Goal: Transaction & Acquisition: Purchase product/service

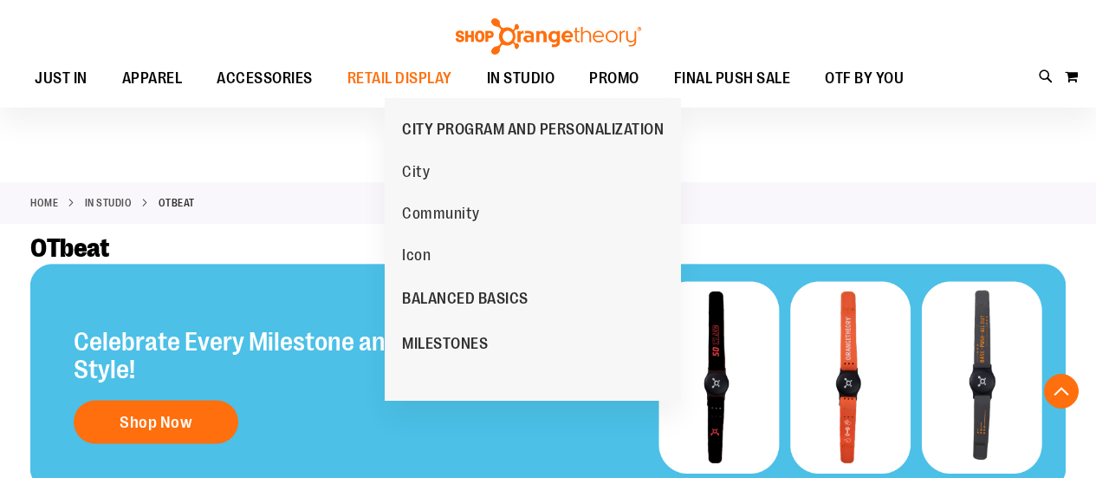
scroll to position [1069, 0]
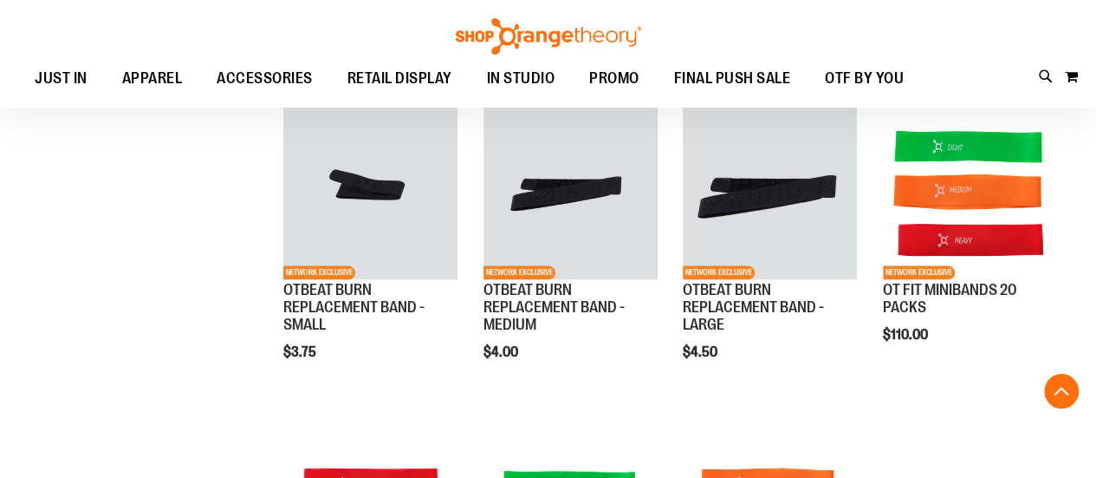
click at [200, 293] on div "**********" at bounding box center [548, 112] width 1036 height 1339
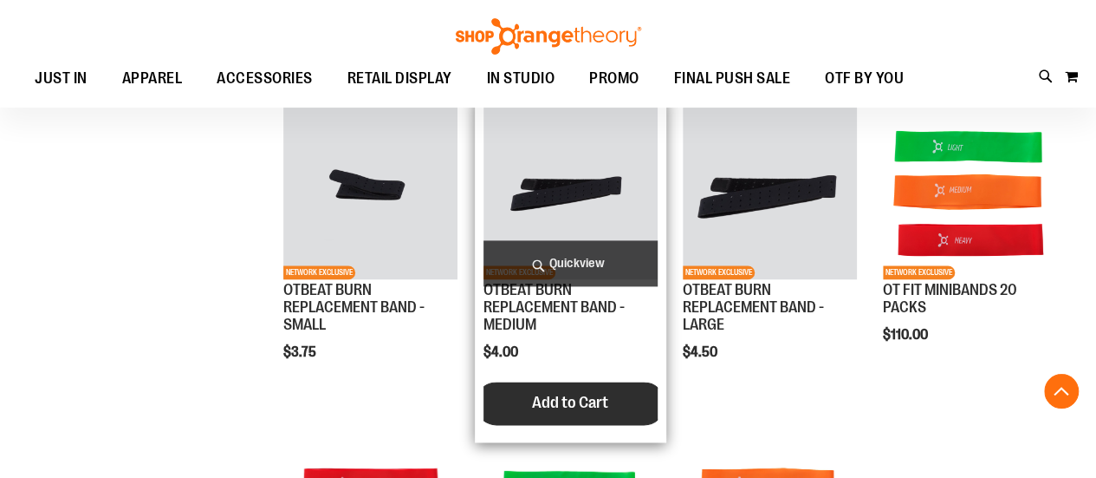
click at [593, 403] on span "Add to Cart" at bounding box center [570, 402] width 76 height 19
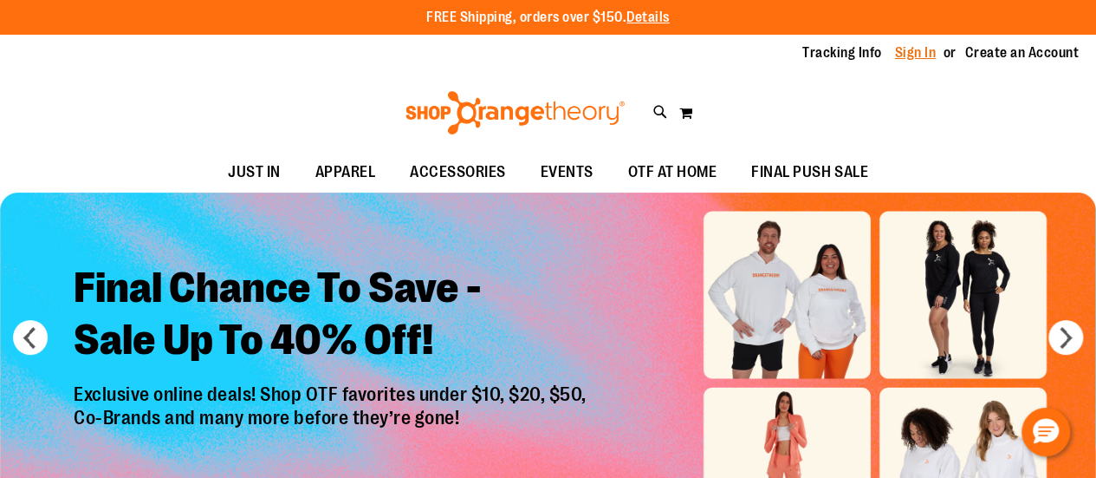
click at [915, 55] on link "Sign In" at bounding box center [916, 52] width 42 height 19
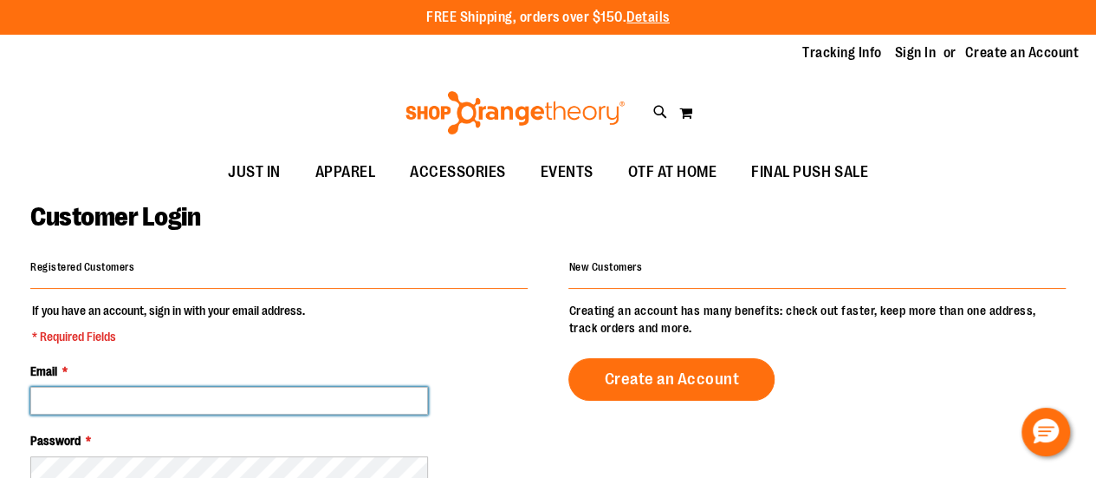
click at [329, 399] on input "Email *" at bounding box center [229, 401] width 398 height 28
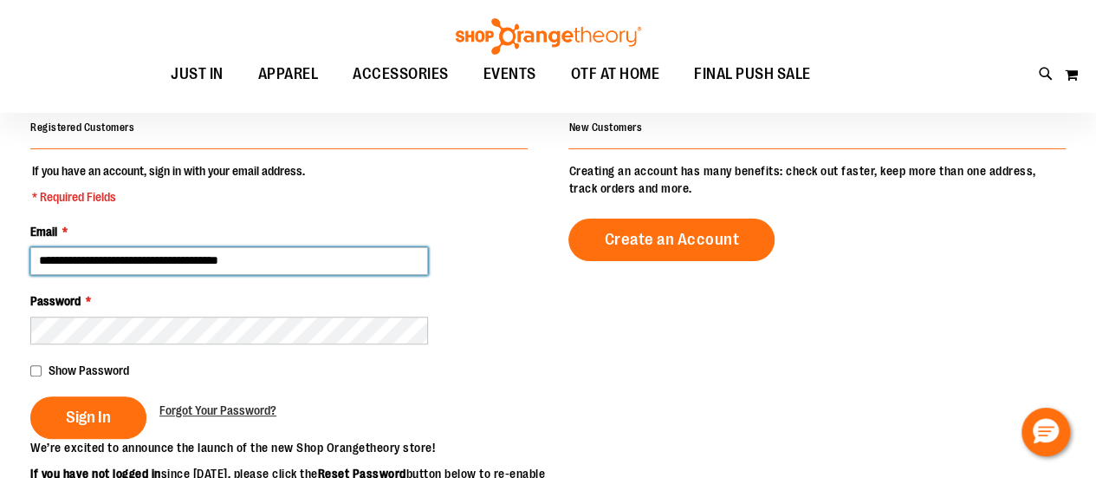
scroll to position [138, 0]
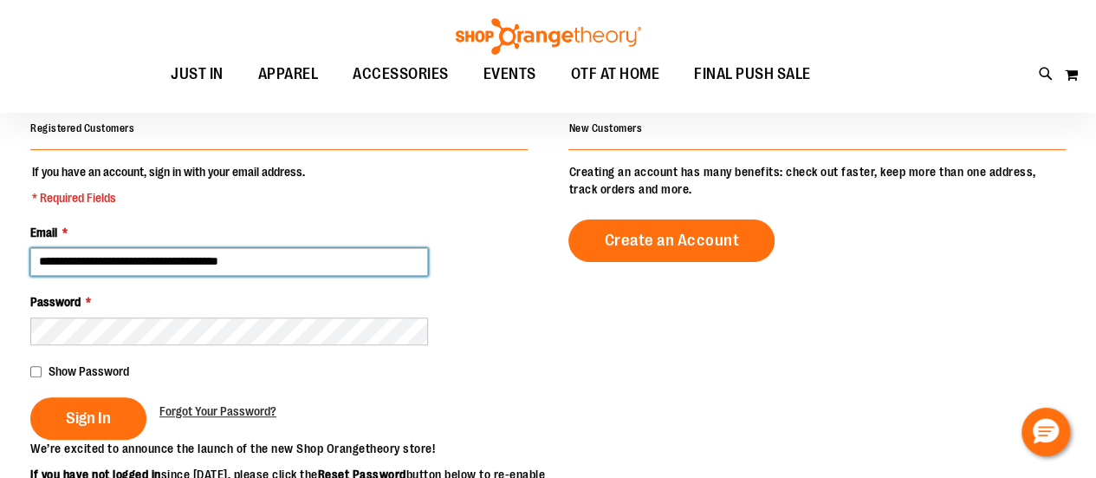
type input "**********"
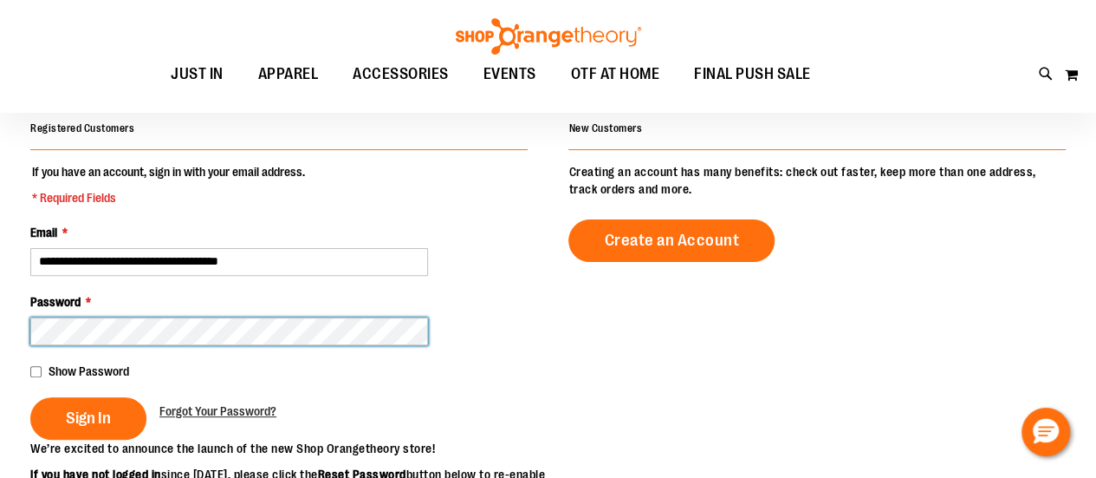
click at [30, 397] on button "Sign In" at bounding box center [88, 418] width 116 height 42
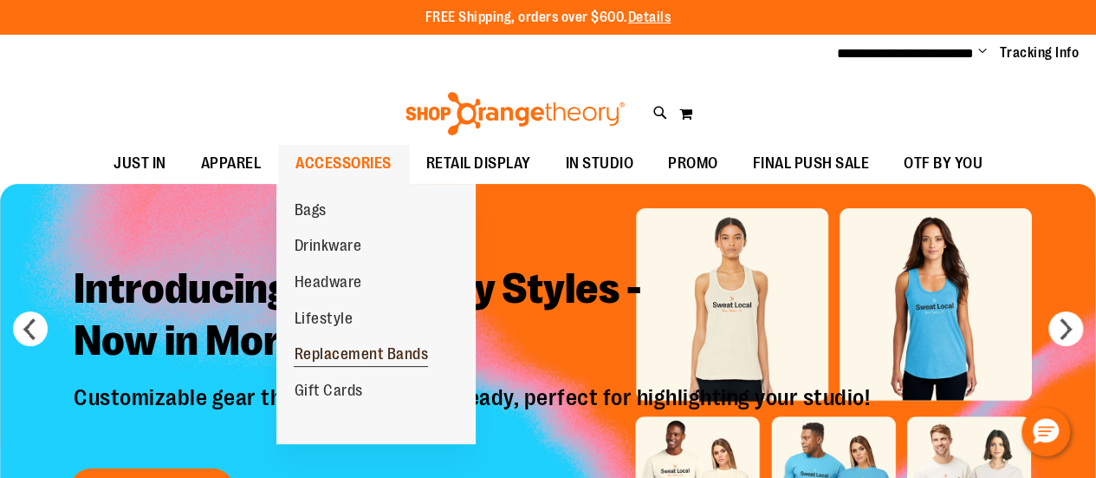
click at [345, 356] on span "Replacement Bands" at bounding box center [361, 356] width 134 height 22
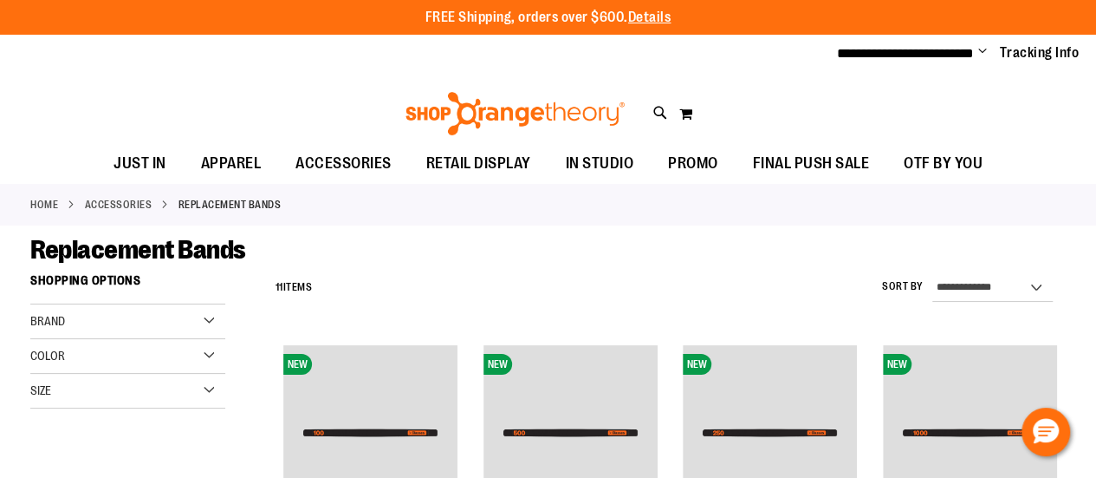
click at [208, 320] on div "Brand" at bounding box center [127, 321] width 195 height 35
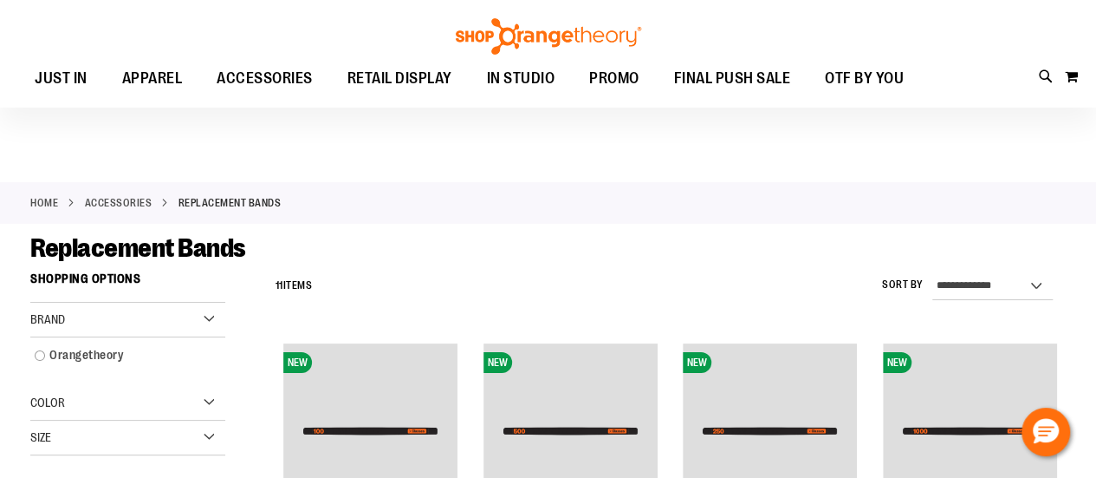
scroll to position [57, 0]
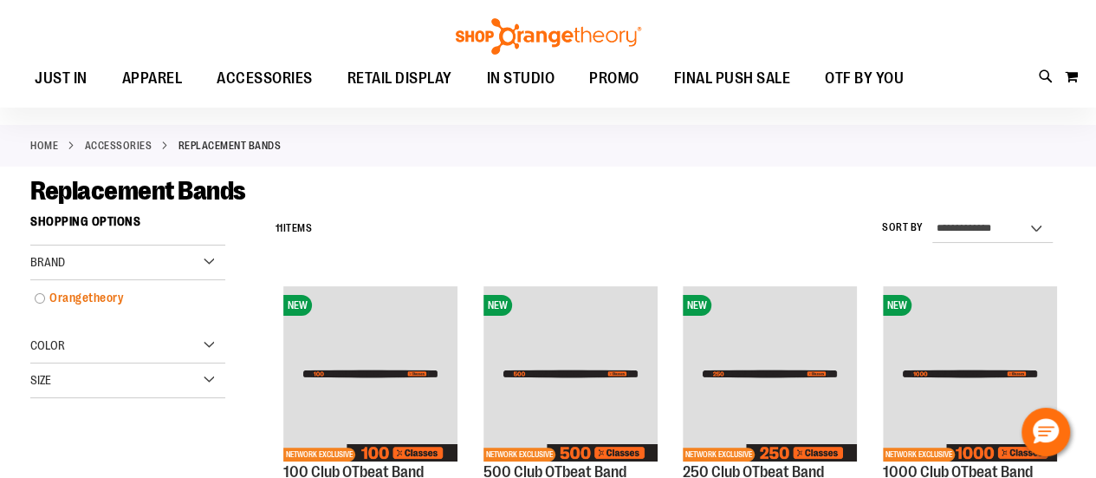
click at [38, 296] on link "Orangetheory" at bounding box center [119, 298] width 187 height 18
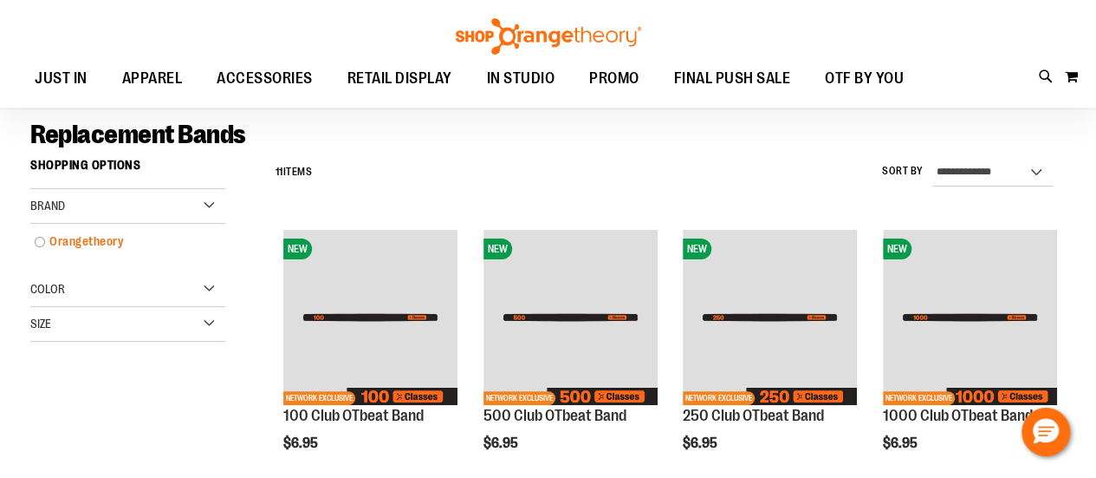
scroll to position [118, 0]
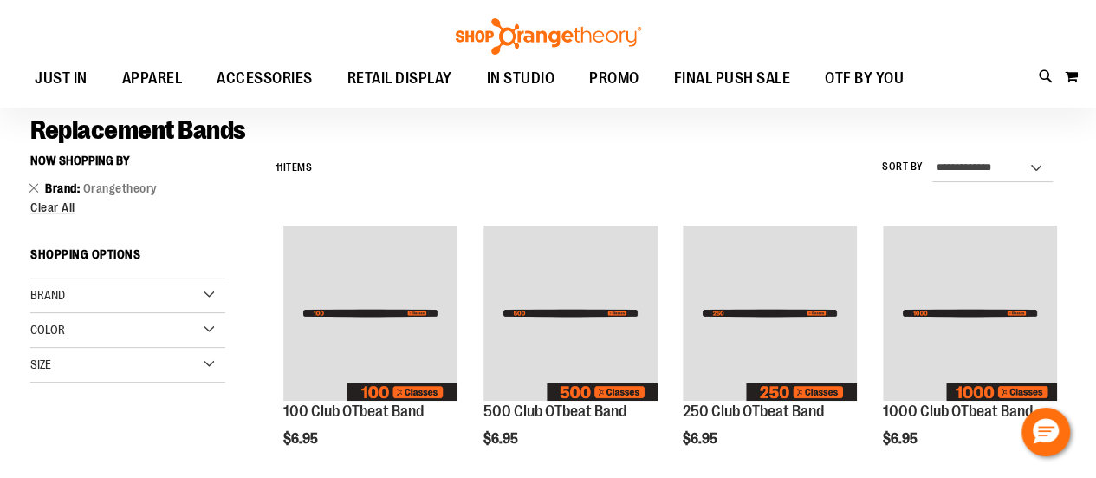
click at [38, 240] on strong "Shopping Options" at bounding box center [127, 258] width 195 height 39
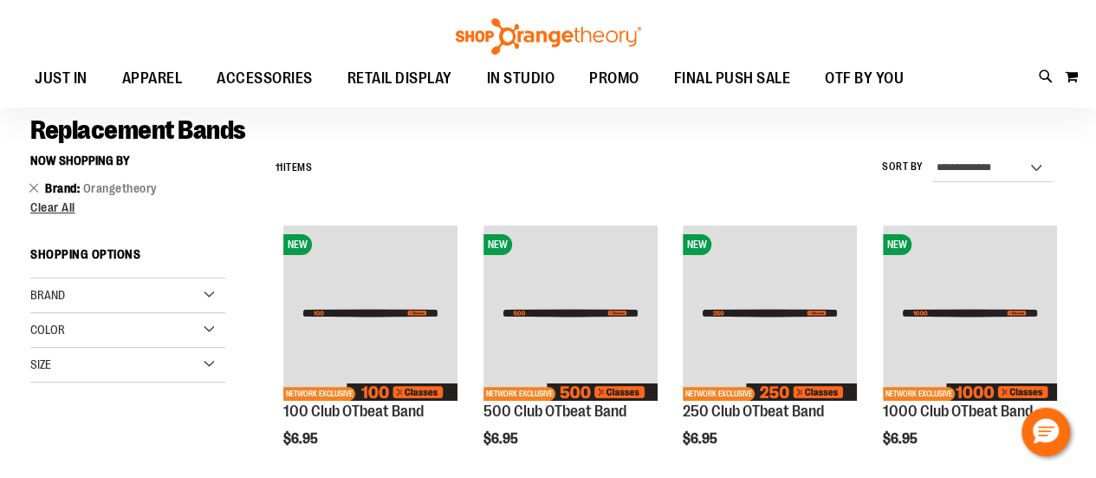
click at [93, 330] on div "Color" at bounding box center [127, 330] width 195 height 35
click at [93, 382] on div "Black" at bounding box center [97, 374] width 26 height 26
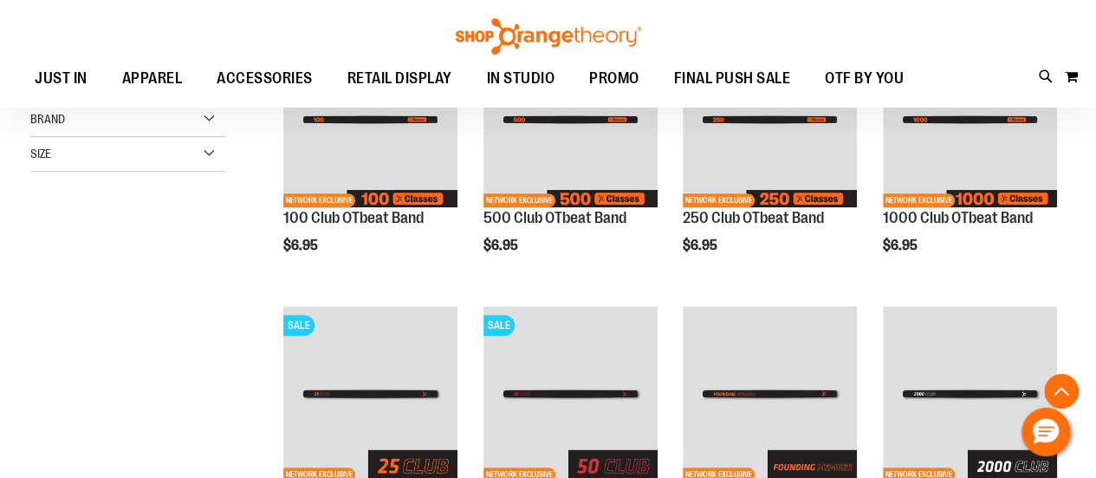
scroll to position [314, 0]
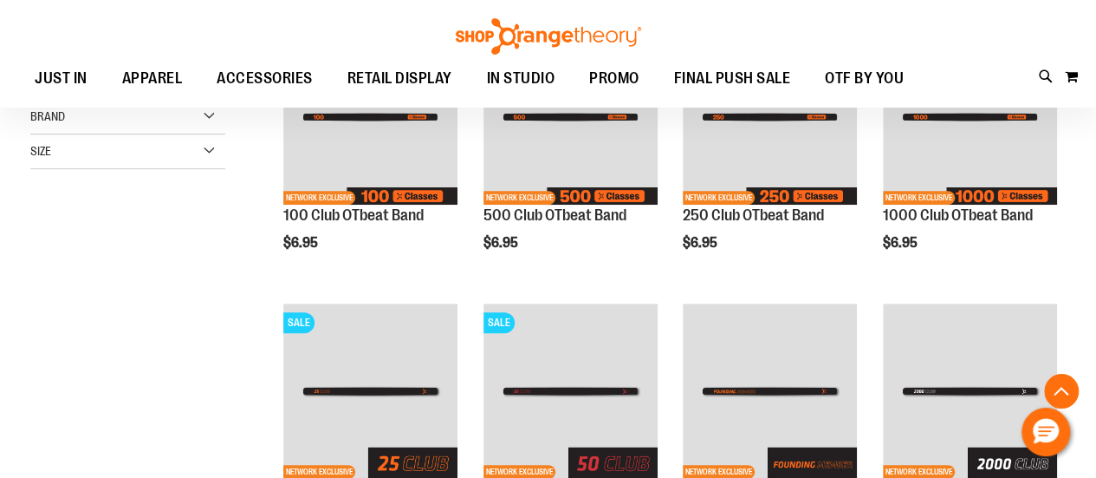
click at [153, 391] on div "**********" at bounding box center [548, 448] width 1036 height 997
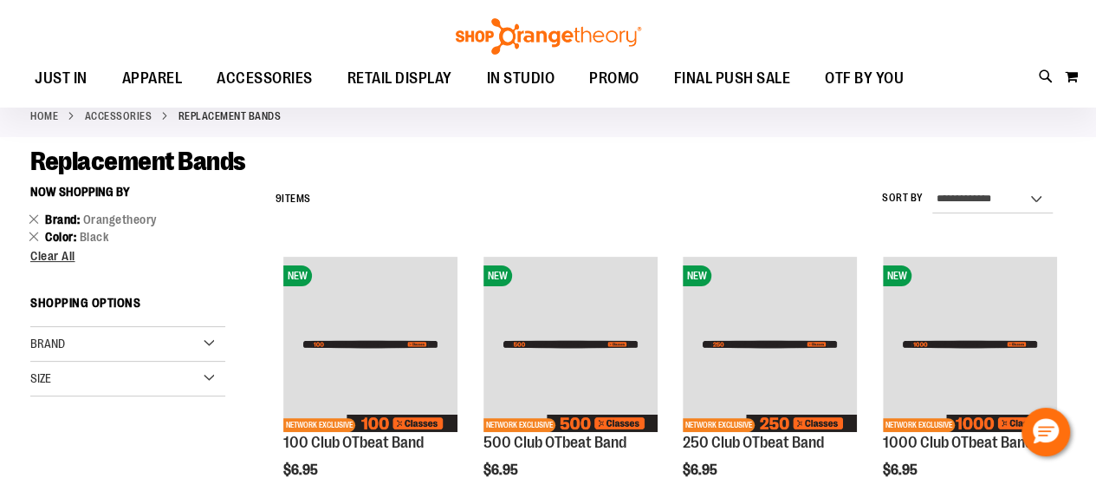
scroll to position [0, 0]
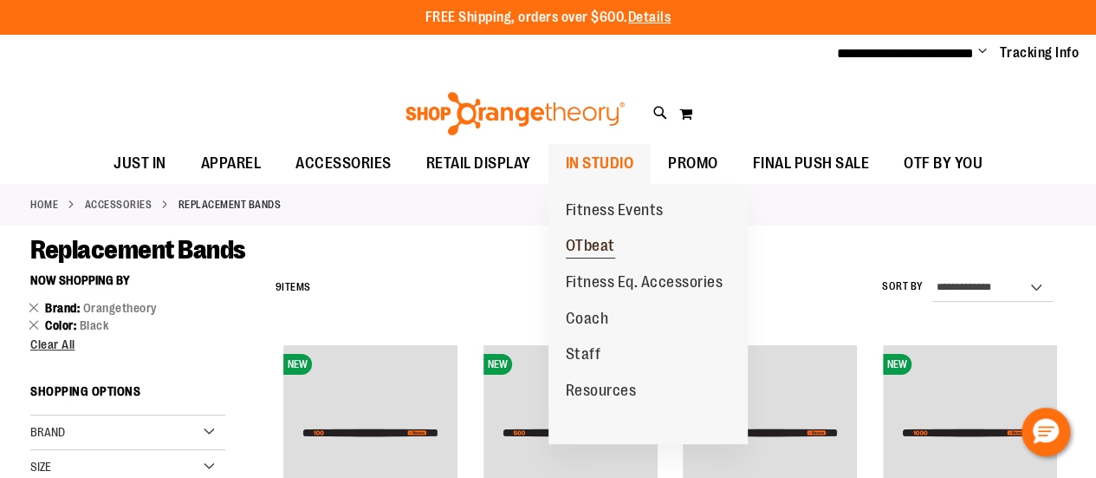
click at [583, 254] on span "OTbeat" at bounding box center [590, 248] width 49 height 22
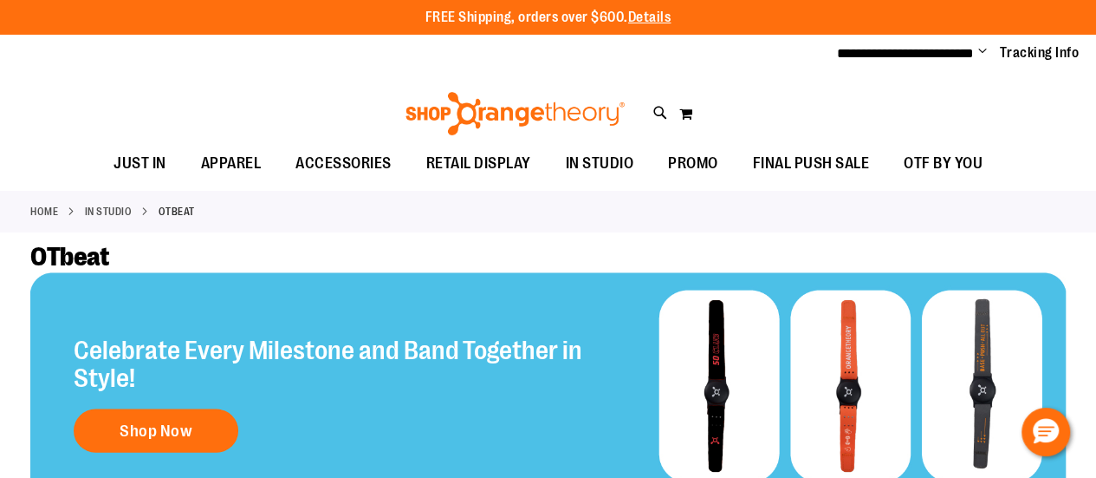
click at [614, 241] on div "OTbeat" at bounding box center [548, 256] width 1036 height 31
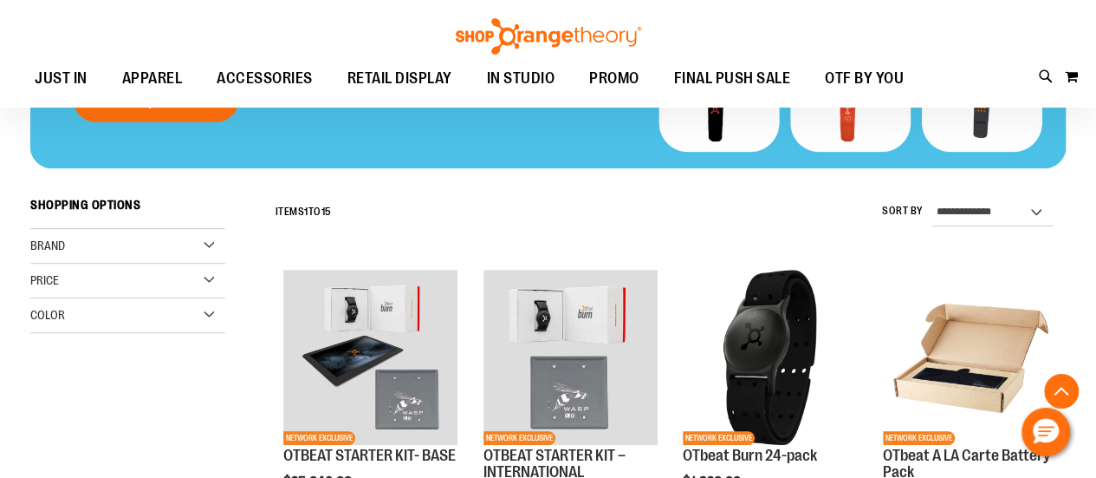
scroll to position [324, 0]
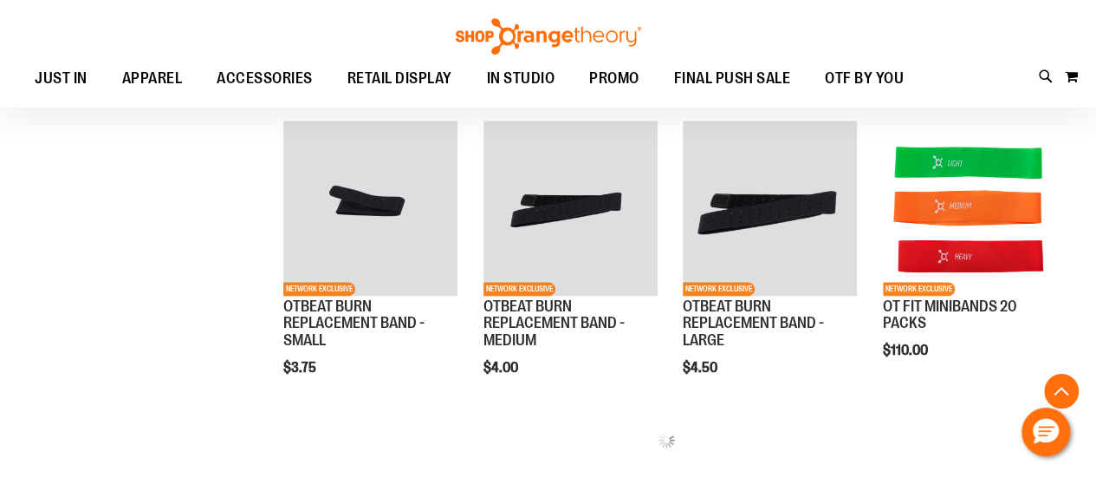
scroll to position [1108, 0]
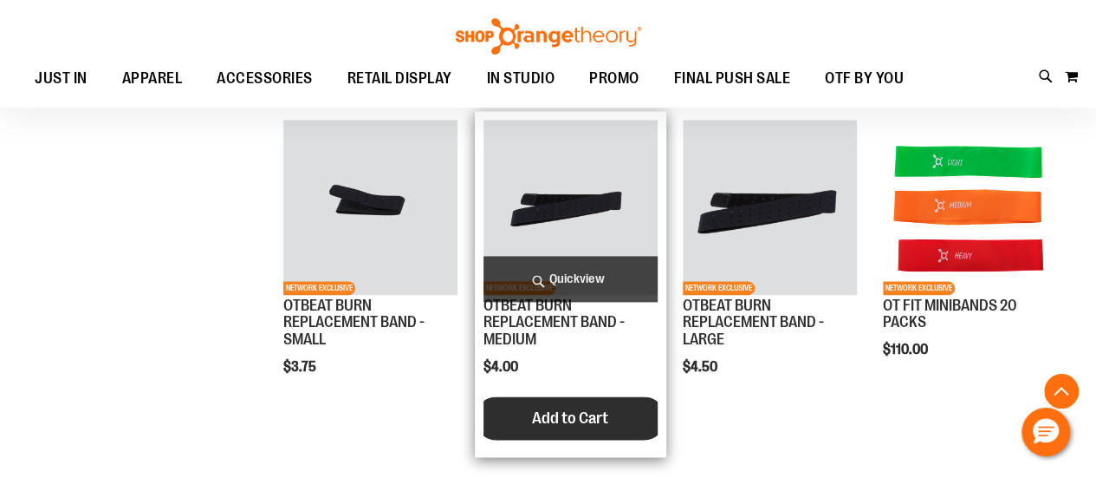
click at [568, 415] on span "Add to Cart" at bounding box center [570, 417] width 76 height 19
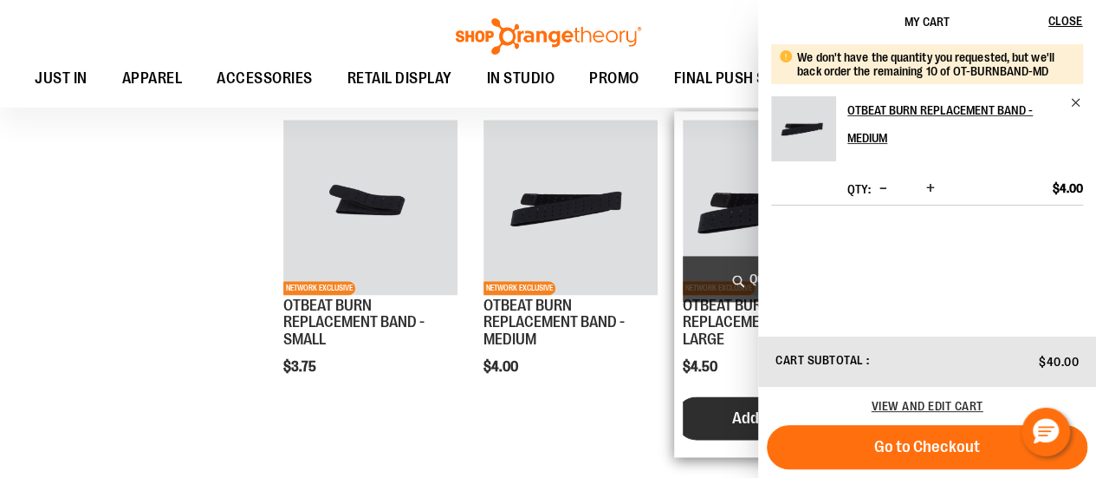
click at [727, 417] on button "Add to Cart" at bounding box center [770, 417] width 191 height 43
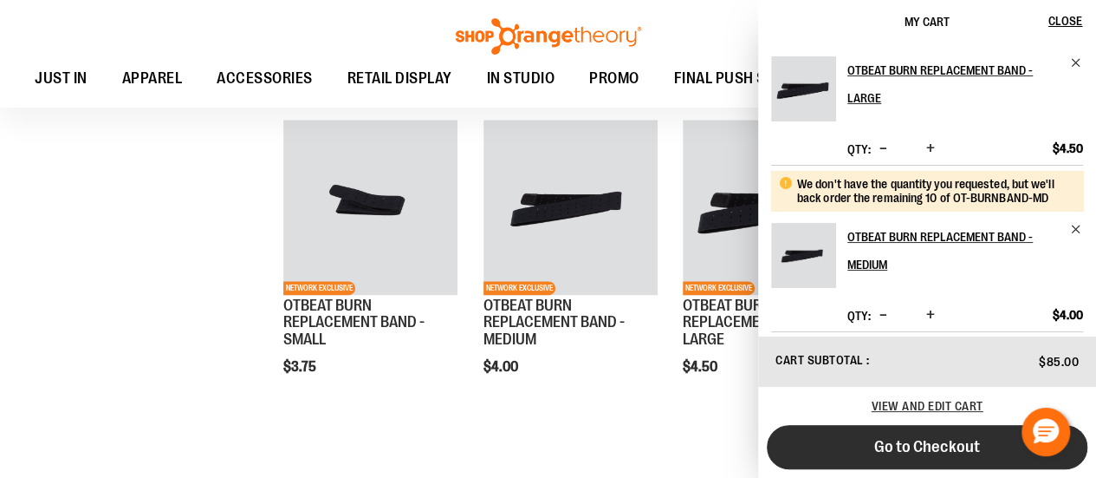
click at [960, 460] on button "Go to Checkout" at bounding box center [927, 447] width 321 height 44
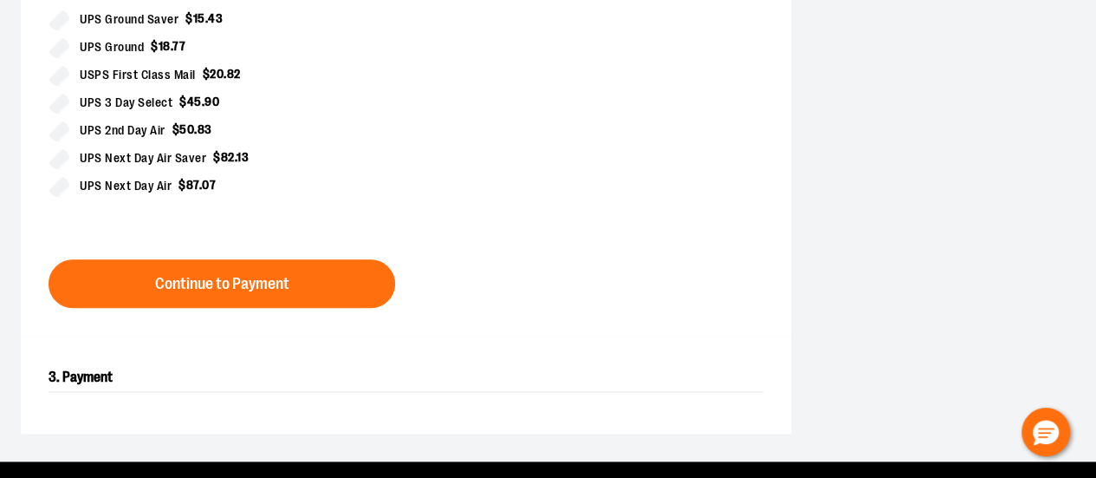
scroll to position [640, 0]
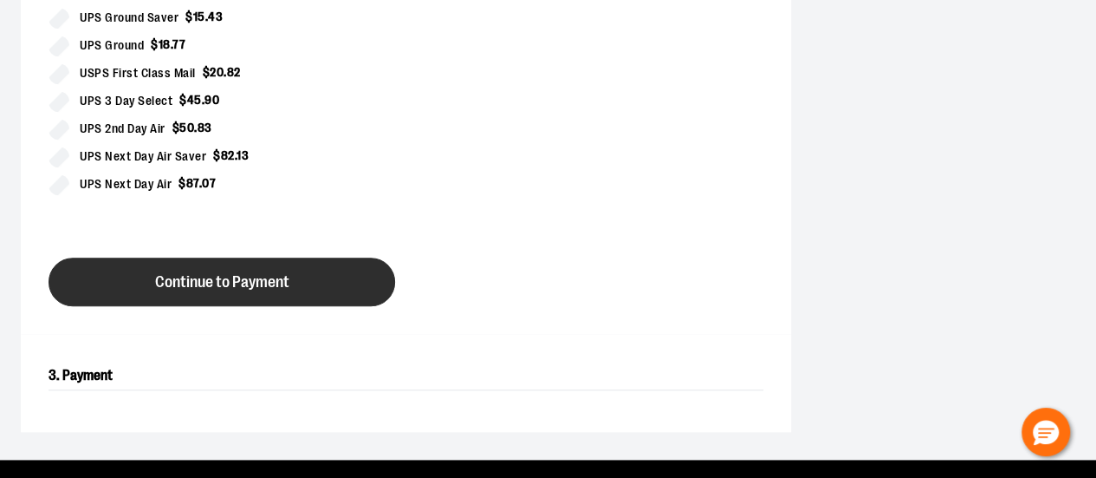
click at [298, 296] on button "Continue to Payment" at bounding box center [222, 281] width 347 height 49
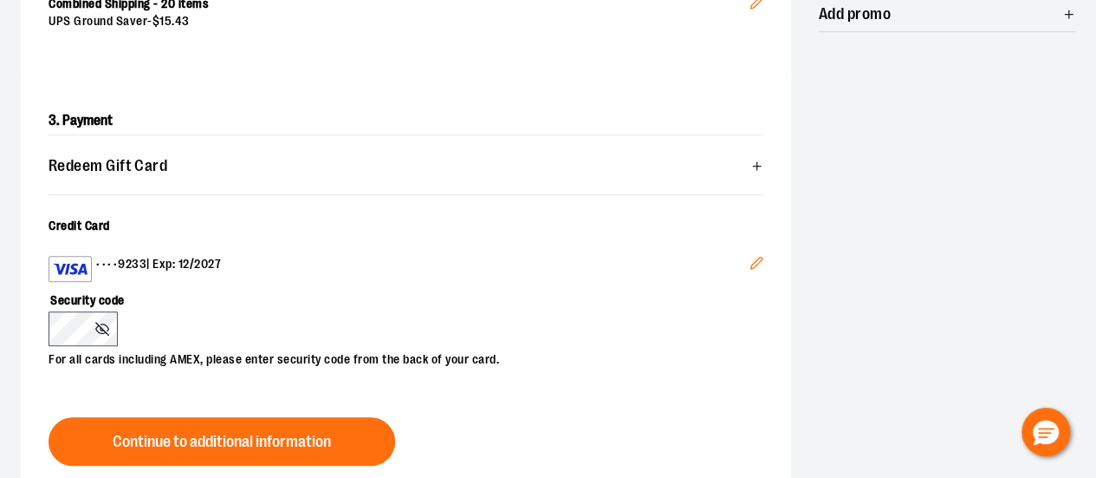
scroll to position [510, 0]
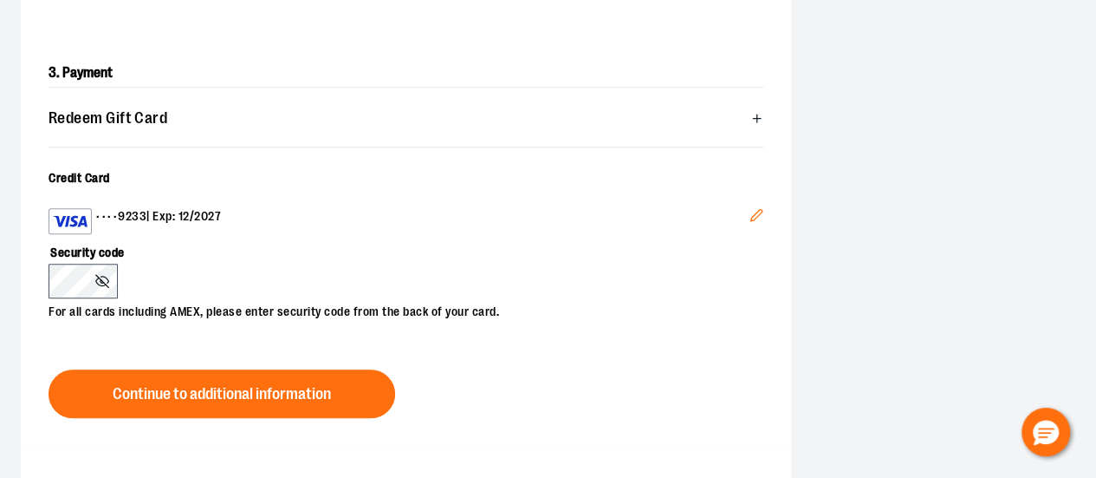
click at [107, 274] on icon at bounding box center [102, 281] width 14 height 14
click at [98, 279] on icon at bounding box center [102, 281] width 14 height 14
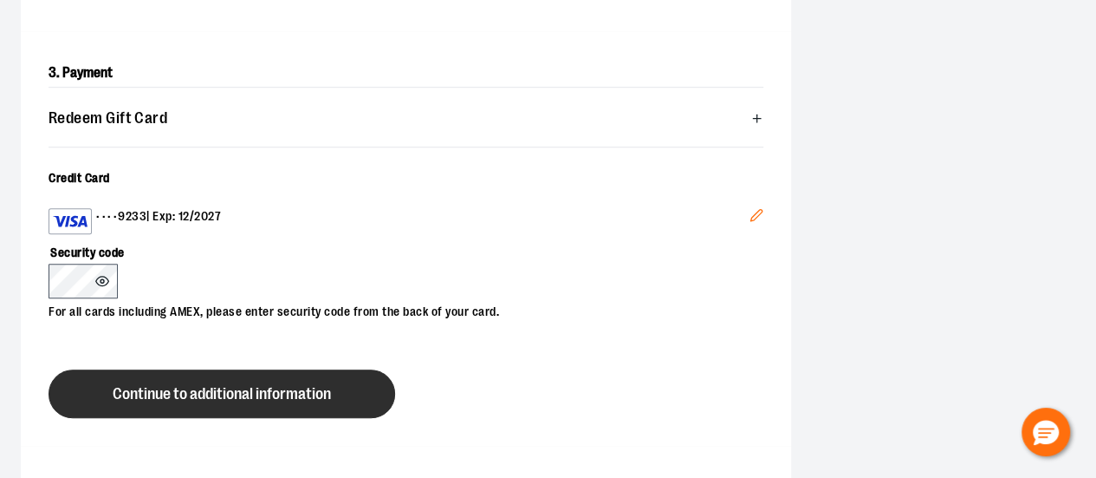
click at [185, 393] on span "Continue to additional information" at bounding box center [222, 394] width 218 height 16
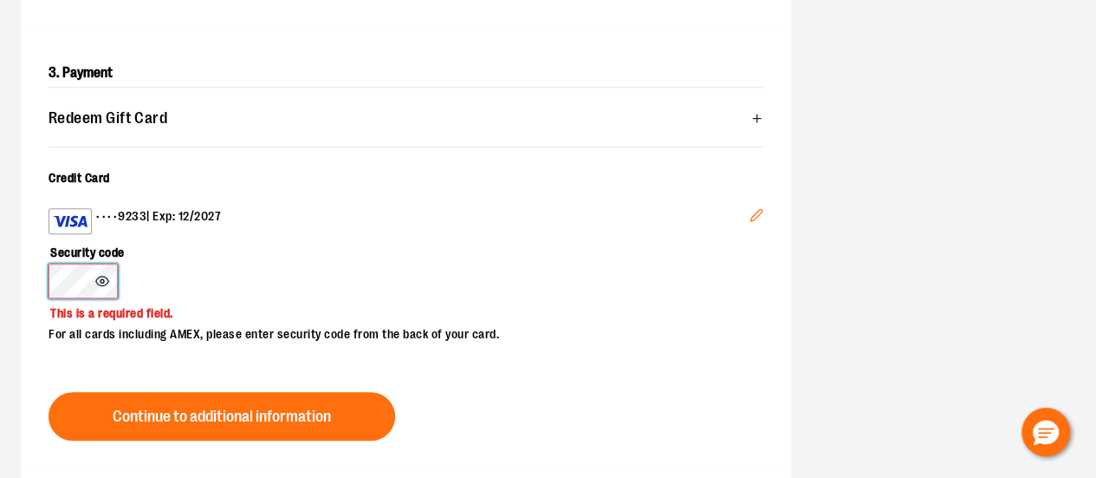
scroll to position [0, 0]
